Goal: Transaction & Acquisition: Purchase product/service

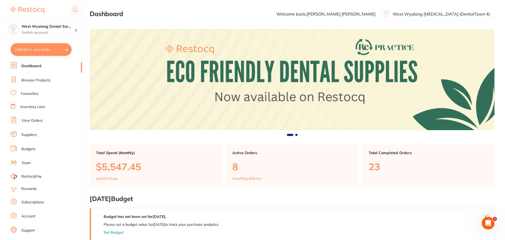
click at [39, 81] on link "Browse Products" at bounding box center [35, 80] width 29 height 5
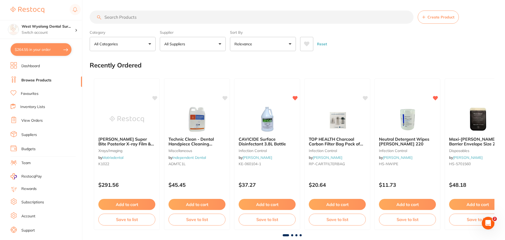
click at [151, 17] on input "search" at bounding box center [252, 17] width 324 height 13
click at [153, 18] on input "search" at bounding box center [252, 17] width 324 height 13
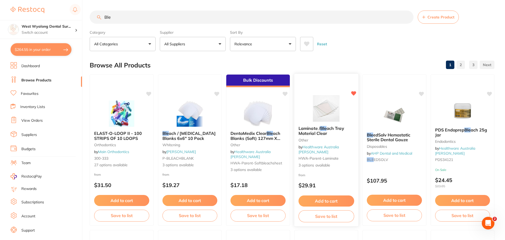
type input "Ble"
click at [318, 136] on span "ach Tray Material Clear" at bounding box center [321, 131] width 46 height 10
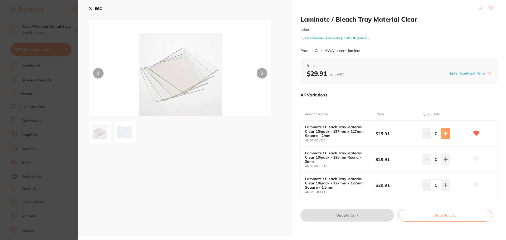
click at [447, 132] on button at bounding box center [445, 134] width 9 height 12
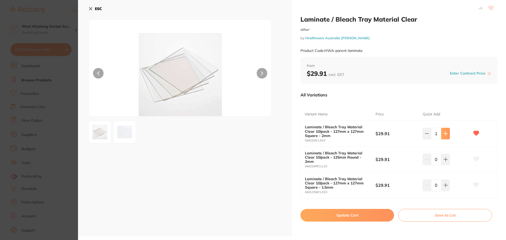
click at [447, 132] on button at bounding box center [445, 134] width 9 height 12
type input "2"
click at [341, 216] on button "Update Cart" at bounding box center [347, 215] width 94 height 13
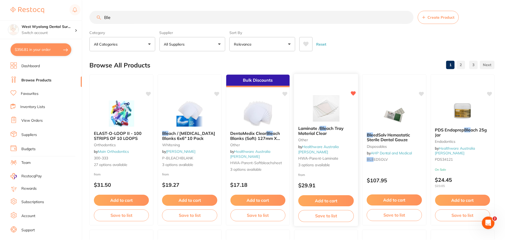
scroll to position [1, 0]
